Goal: Transaction & Acquisition: Book appointment/travel/reservation

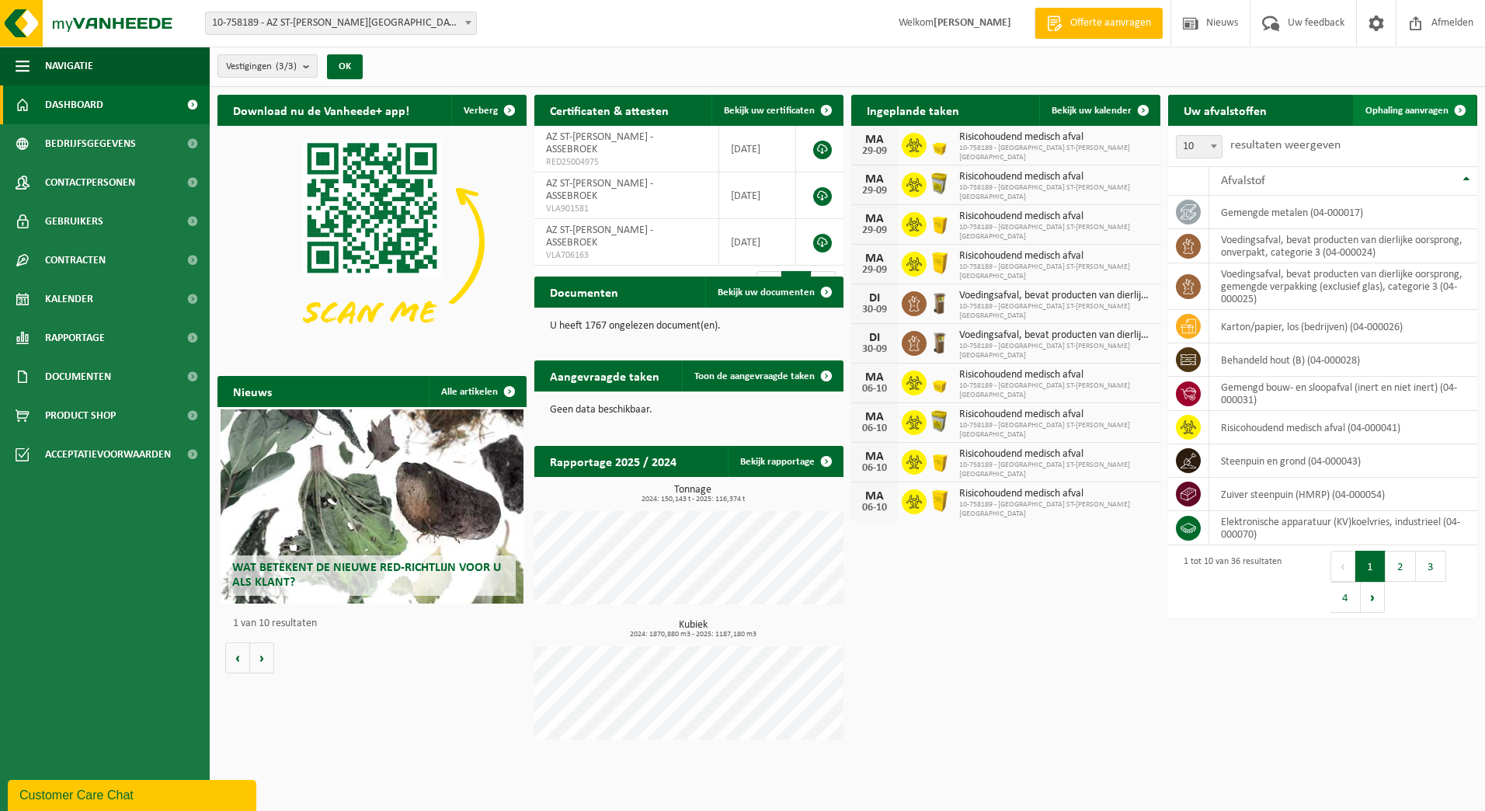
click at [1431, 110] on span "Ophaling aanvragen" at bounding box center [1406, 111] width 83 height 10
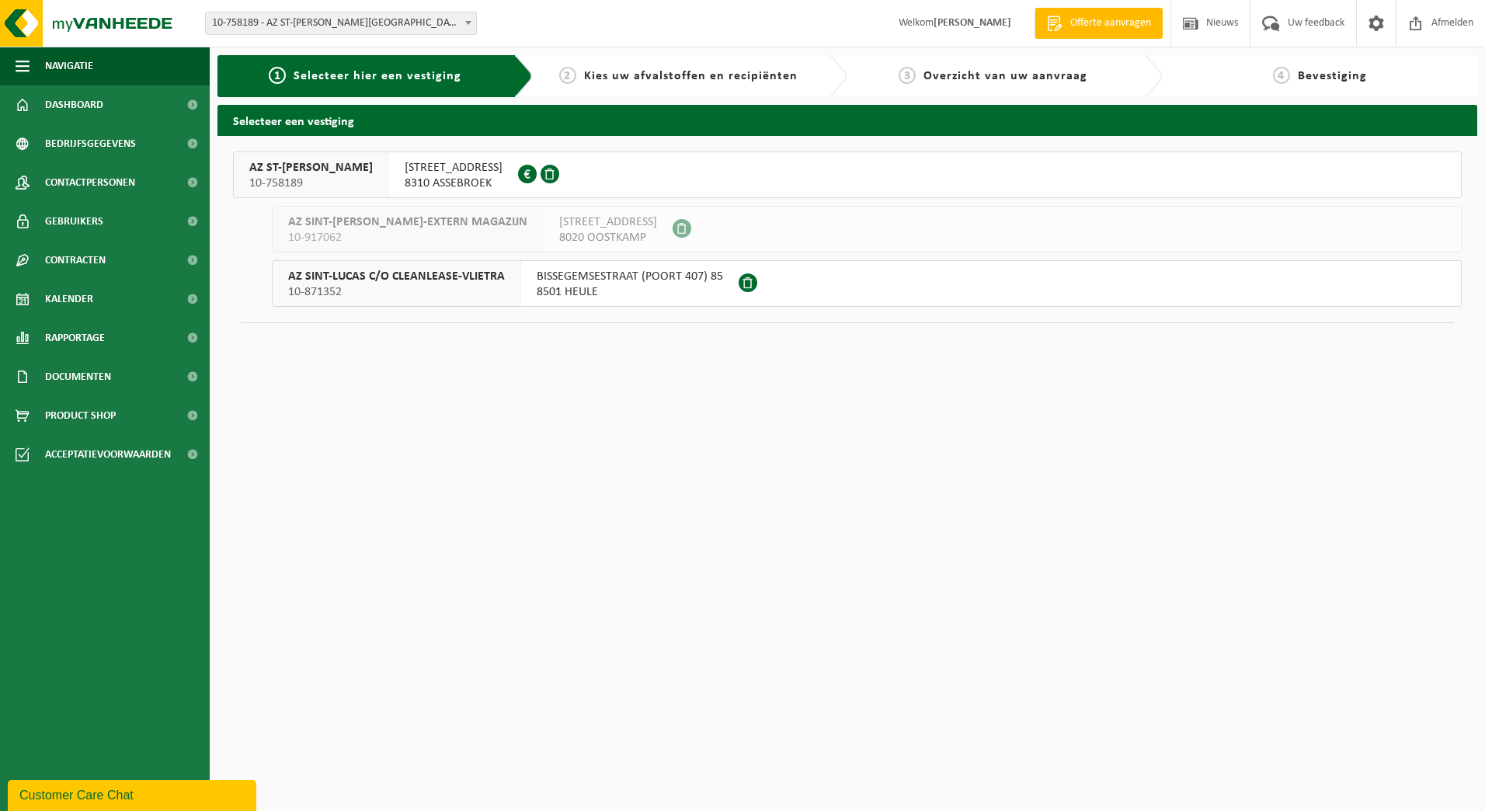
click at [405, 163] on span "ST LUCASLAAN 29" at bounding box center [454, 168] width 98 height 16
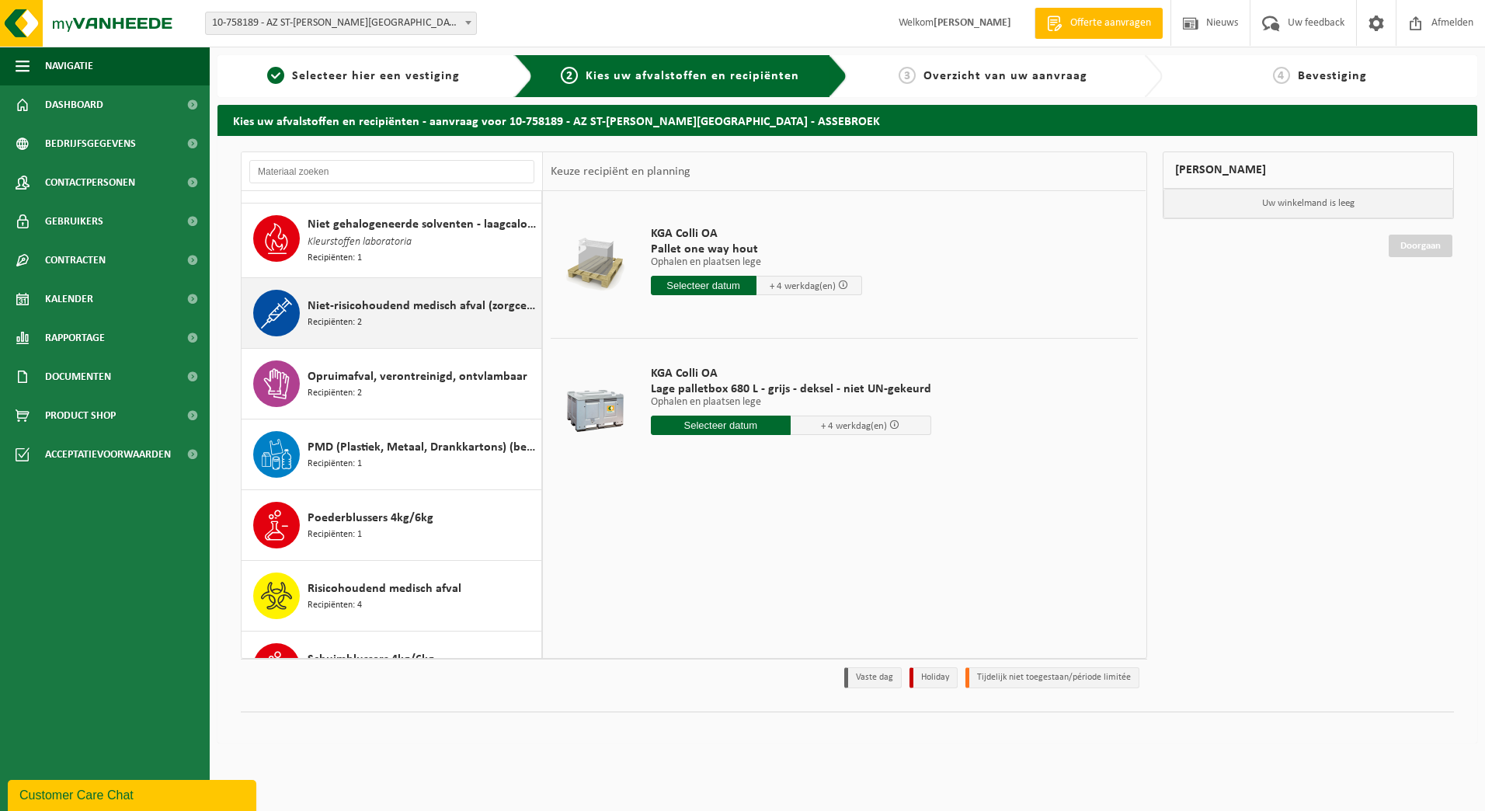
click at [433, 317] on div "Niet-risicohoudend medisch afval (zorgcentra) Recipiënten: 2" at bounding box center [423, 313] width 230 height 47
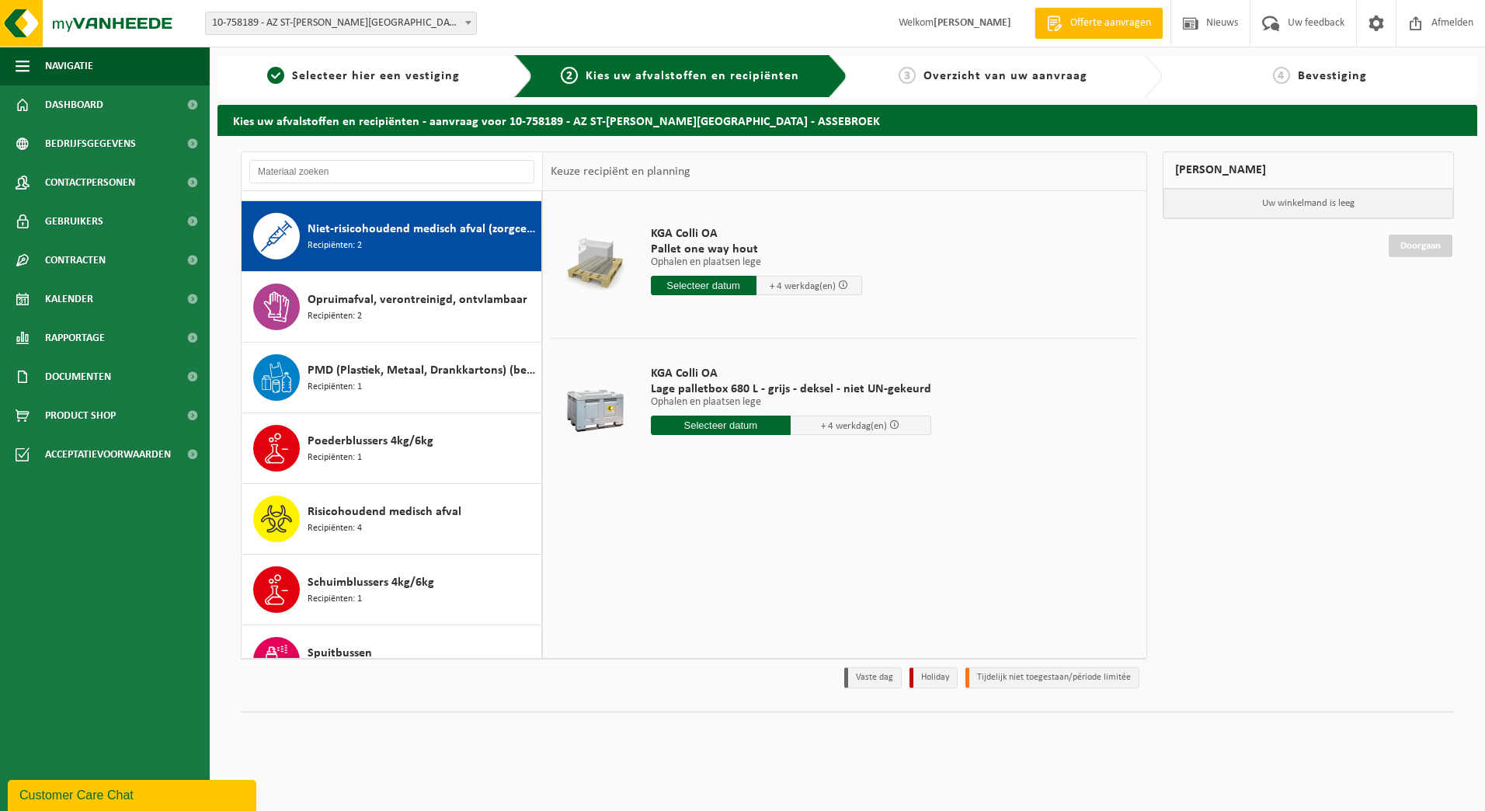
scroll to position [1558, 0]
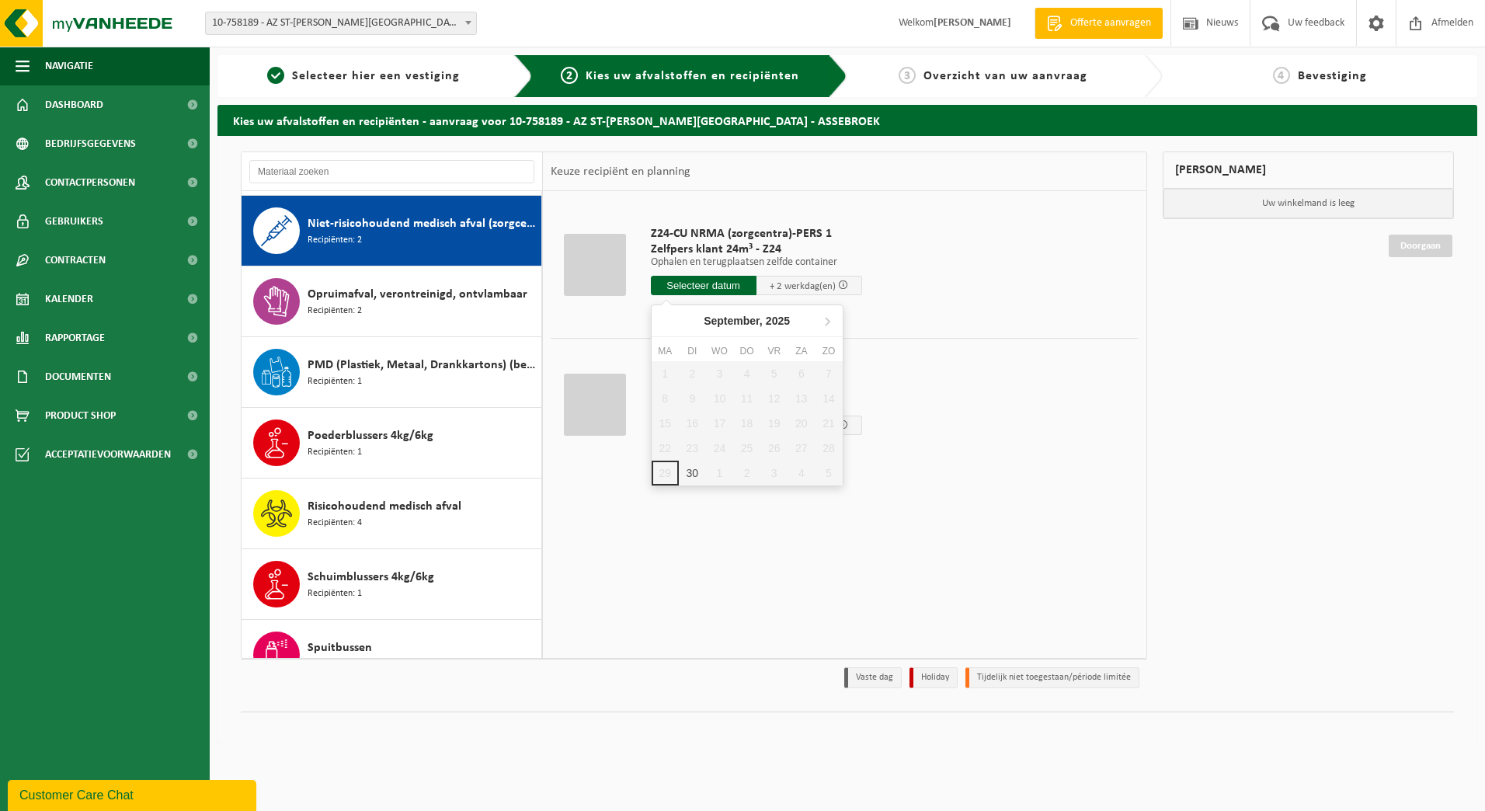
click at [728, 287] on input "text" at bounding box center [704, 285] width 106 height 19
click at [686, 472] on div "30" at bounding box center [692, 473] width 27 height 25
type input "Van 2025-09-30"
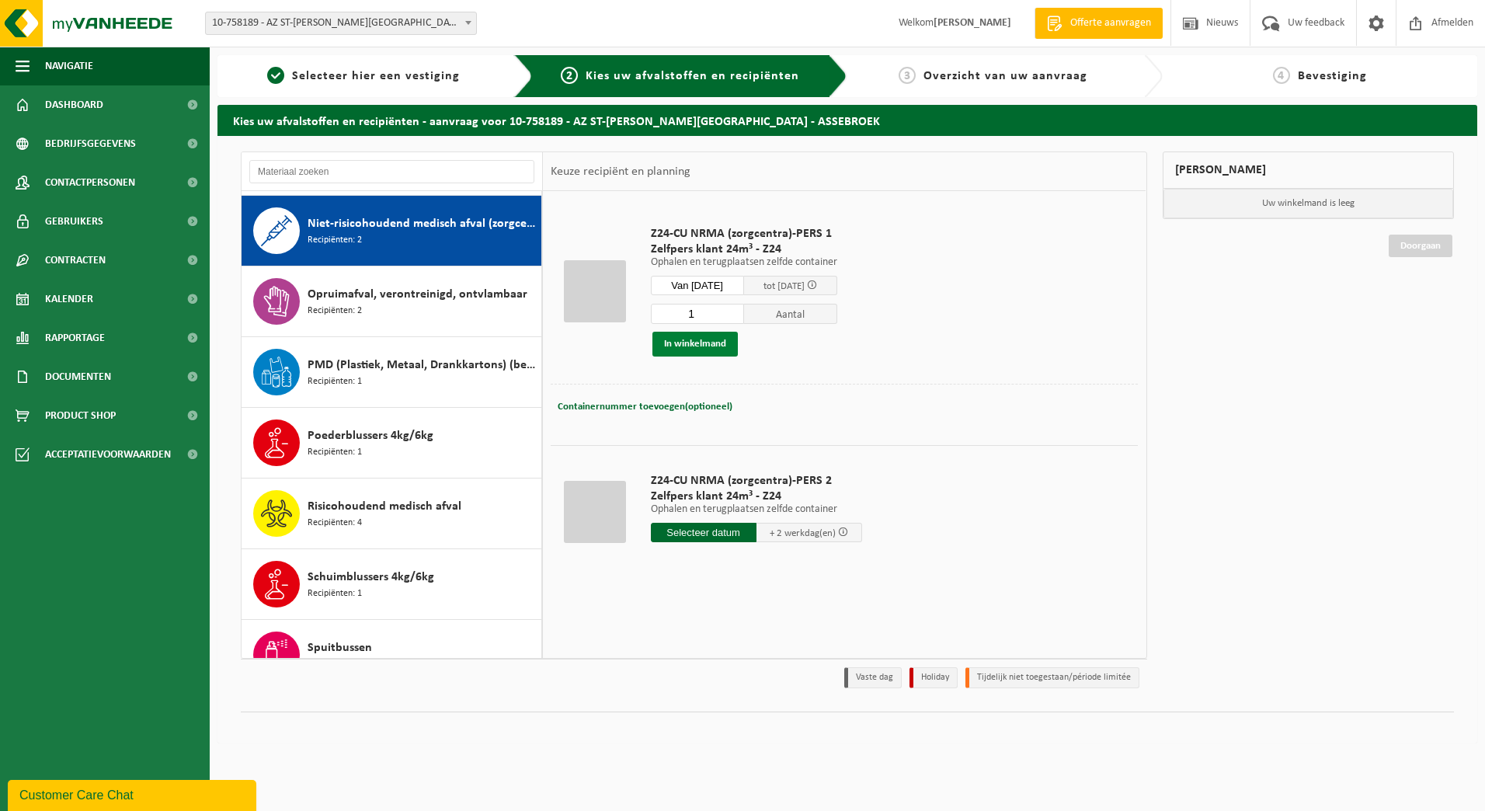
click at [711, 332] on button "In winkelmand" at bounding box center [694, 344] width 85 height 25
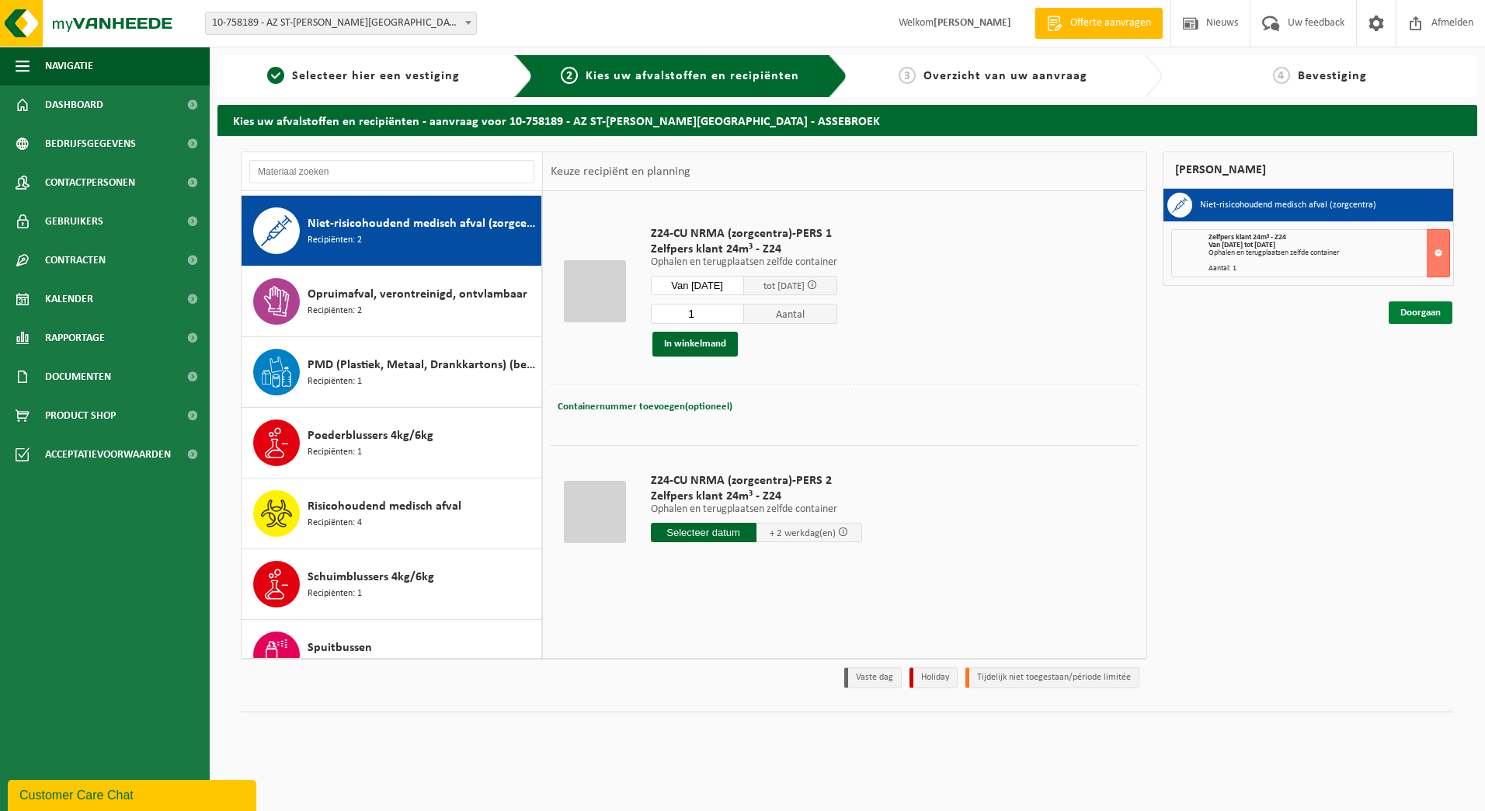
click at [1406, 308] on link "Doorgaan" at bounding box center [1421, 312] width 64 height 23
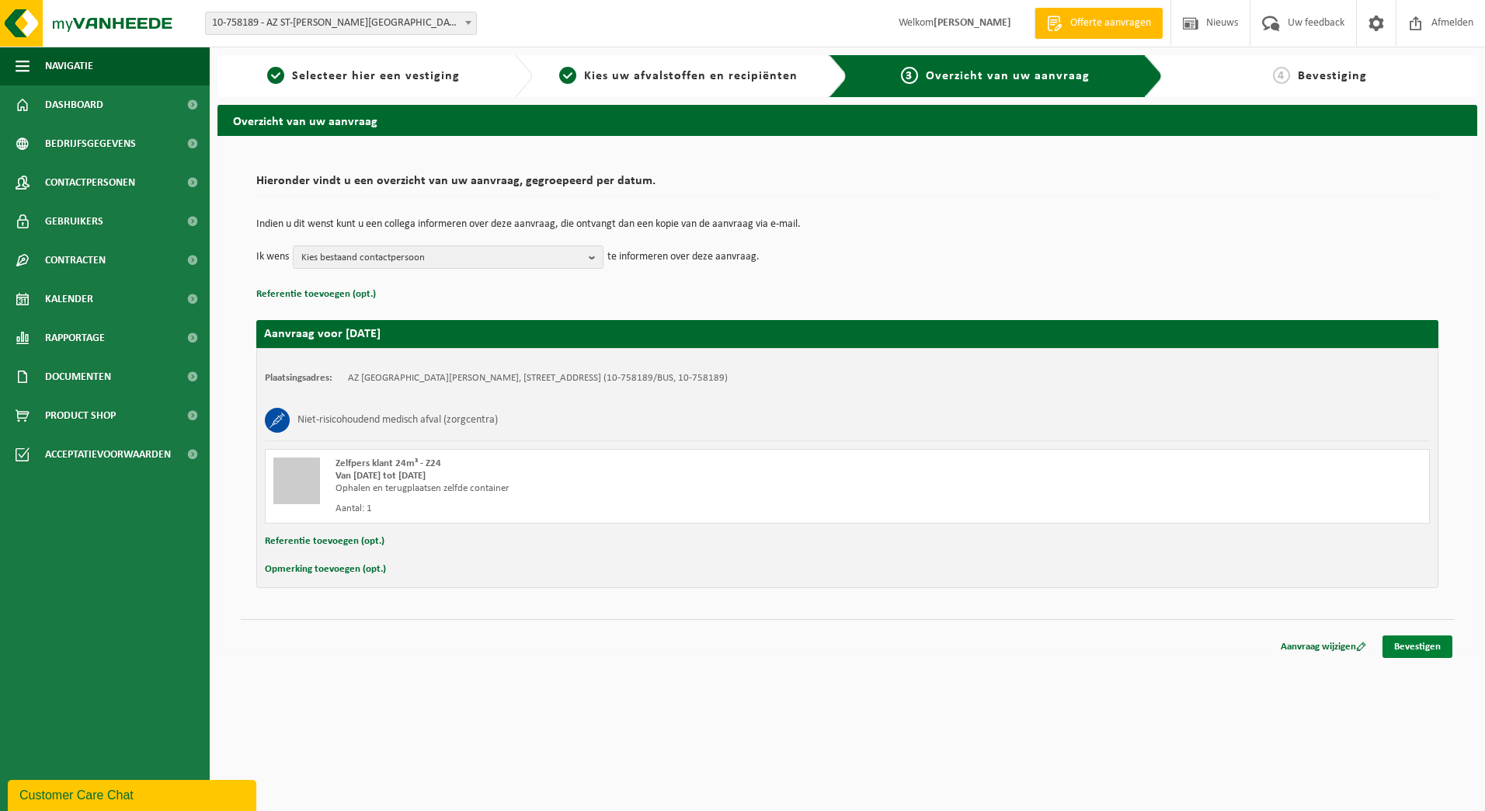
click at [1422, 641] on link "Bevestigen" at bounding box center [1417, 646] width 70 height 23
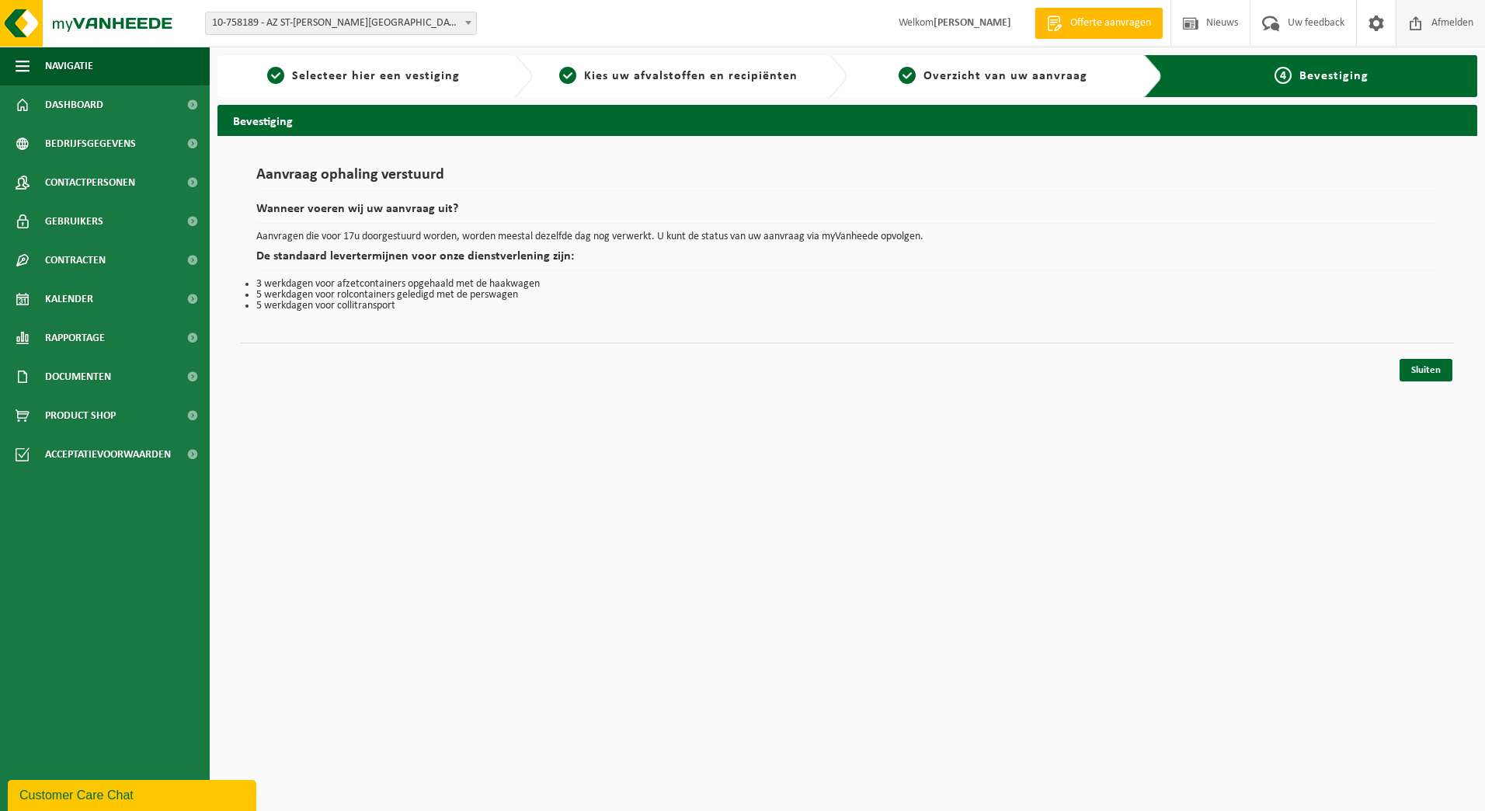
click at [1433, 19] on span "Afmelden" at bounding box center [1452, 23] width 50 height 46
